Goal: Information Seeking & Learning: Check status

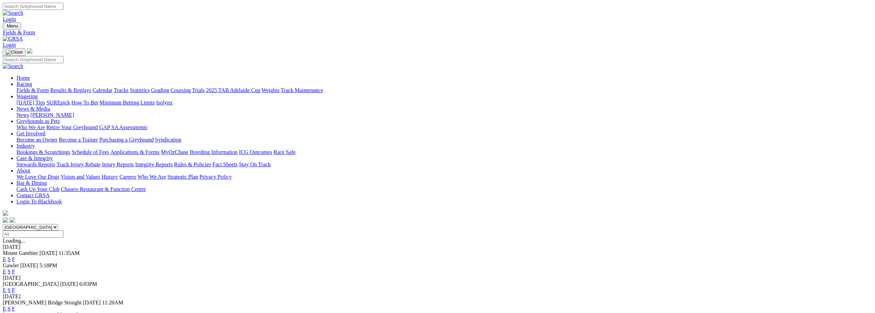
click at [91, 87] on link "Results & Replays" at bounding box center [70, 90] width 41 height 6
